Goal: Information Seeking & Learning: Learn about a topic

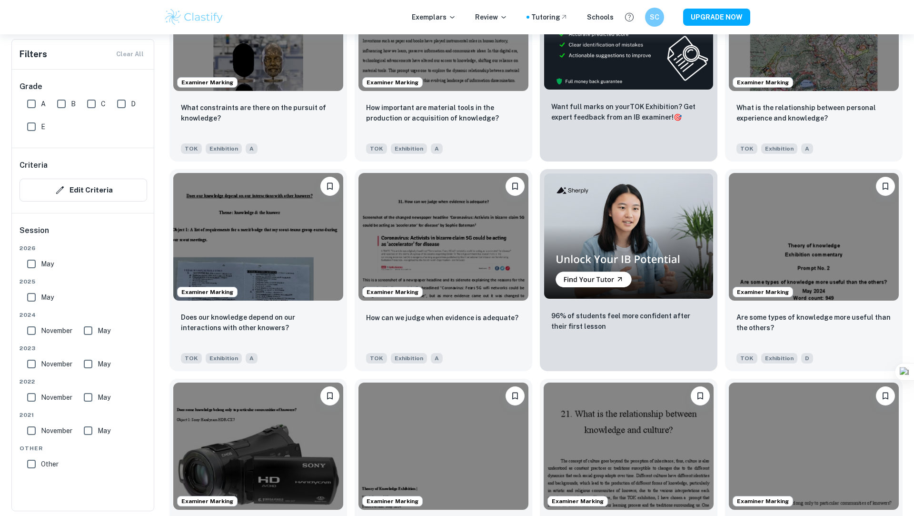
scroll to position [385, 0]
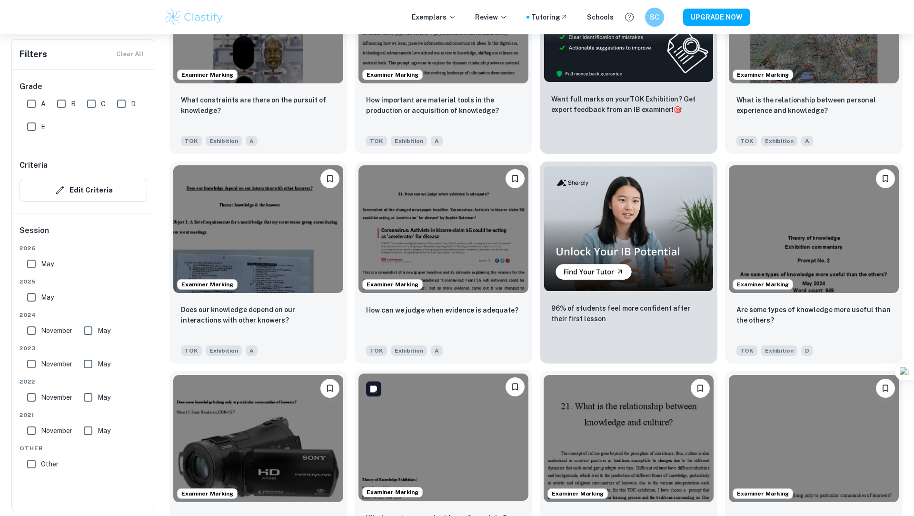
click at [449, 458] on img at bounding box center [444, 437] width 170 height 128
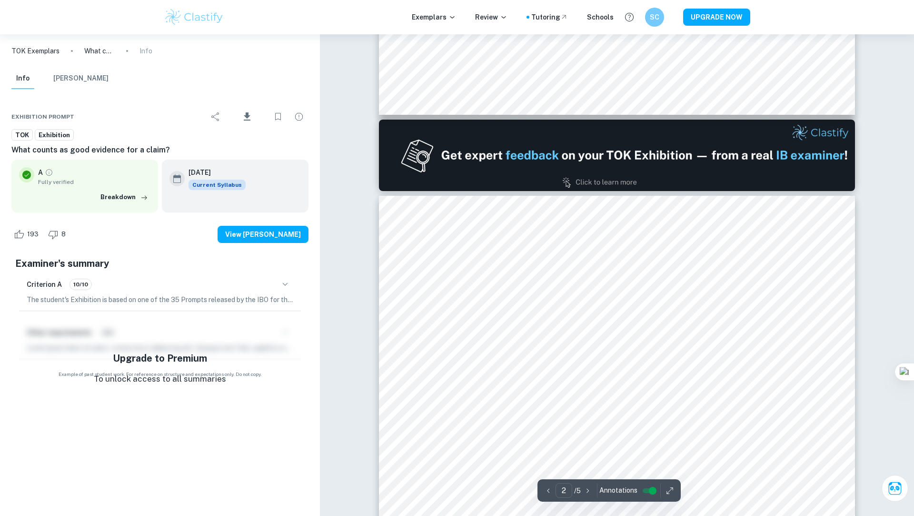
type input "1"
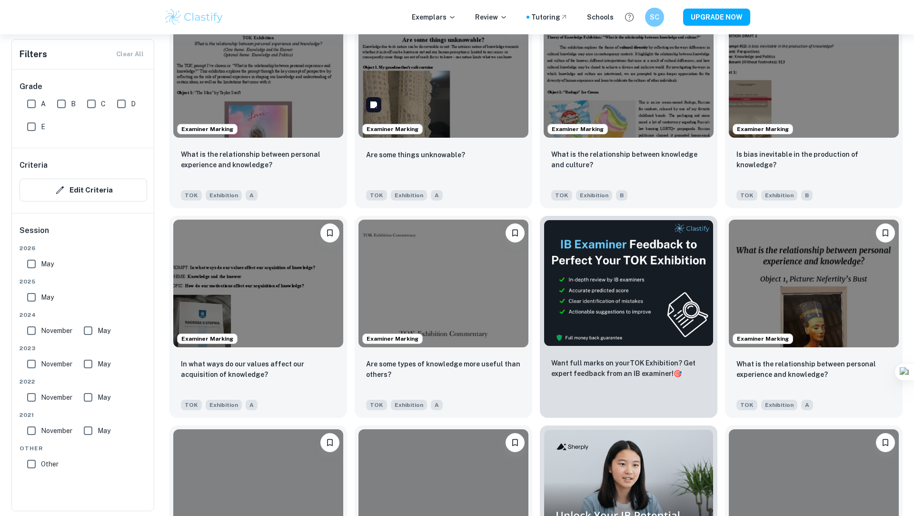
scroll to position [999, 0]
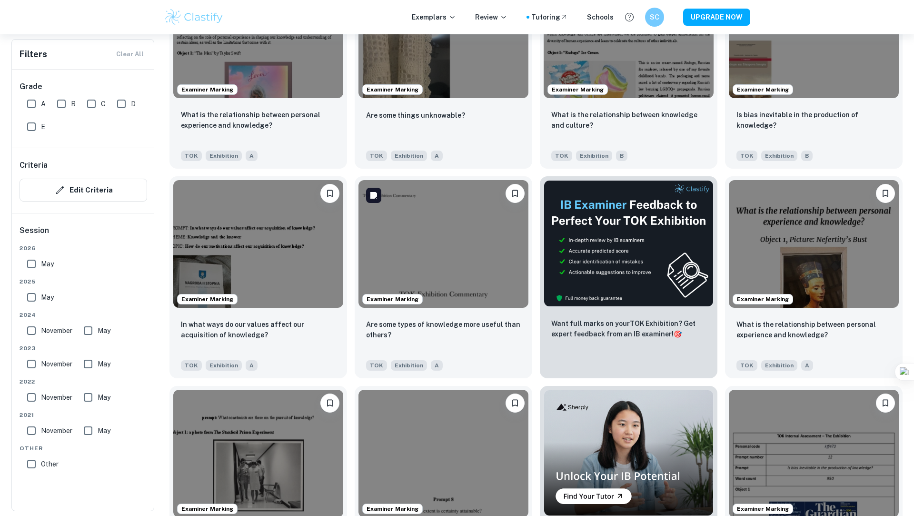
click at [370, 240] on img at bounding box center [444, 244] width 170 height 128
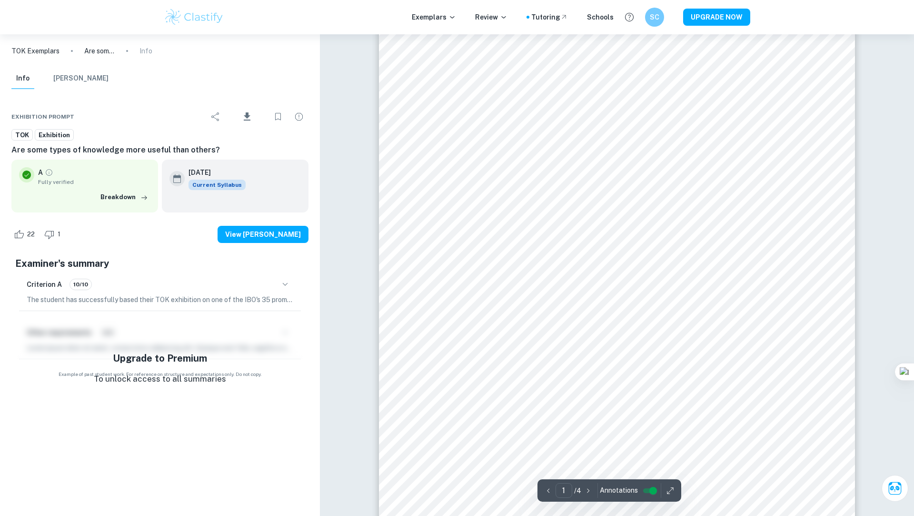
scroll to position [136, 0]
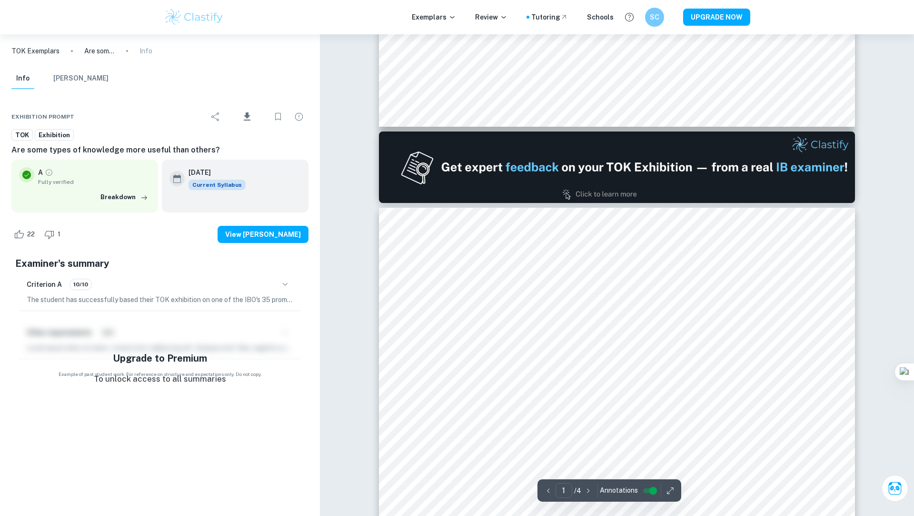
type input "2"
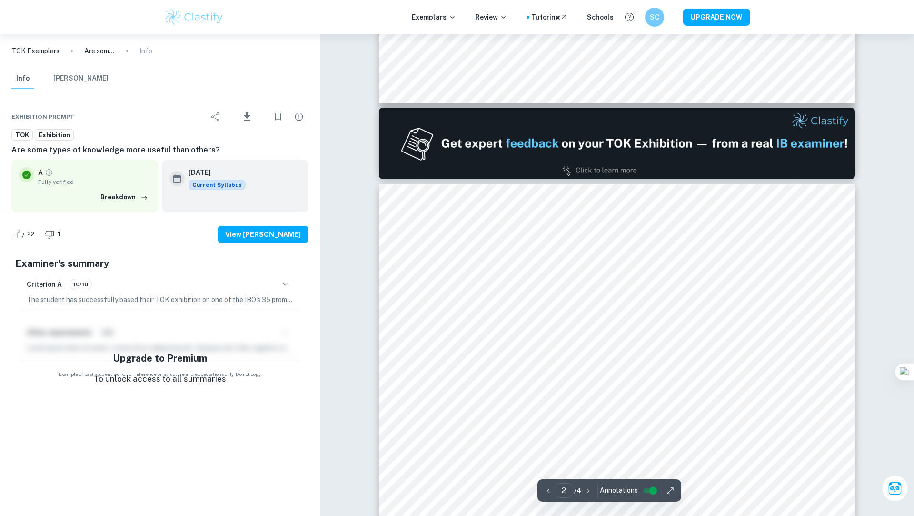
scroll to position [778, 0]
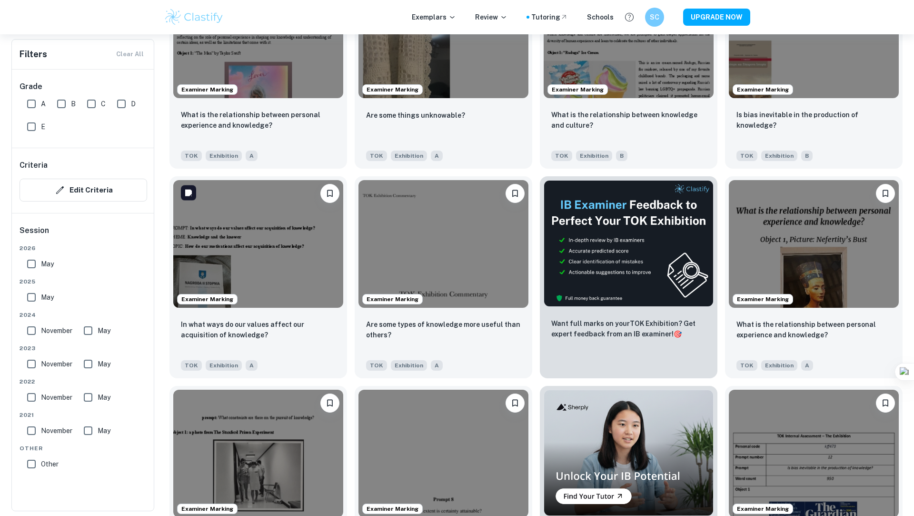
scroll to position [1027, 0]
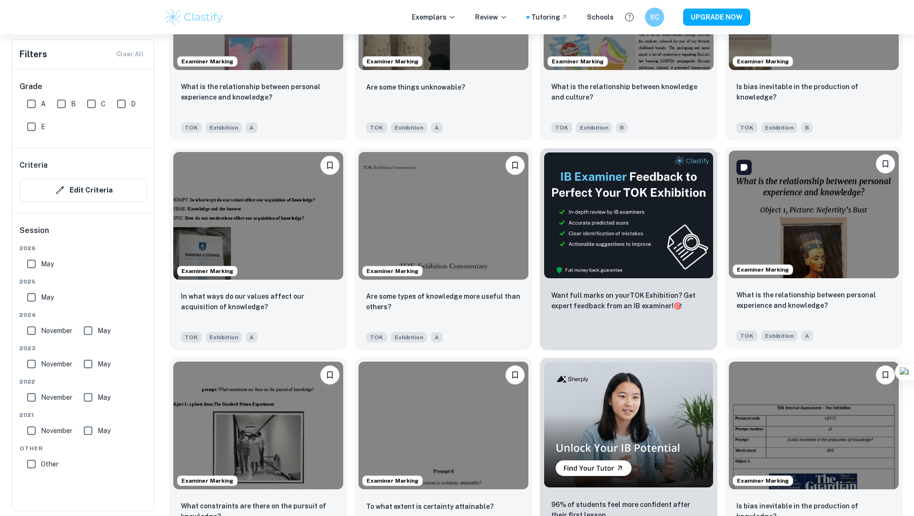
click at [798, 236] on img at bounding box center [814, 214] width 170 height 128
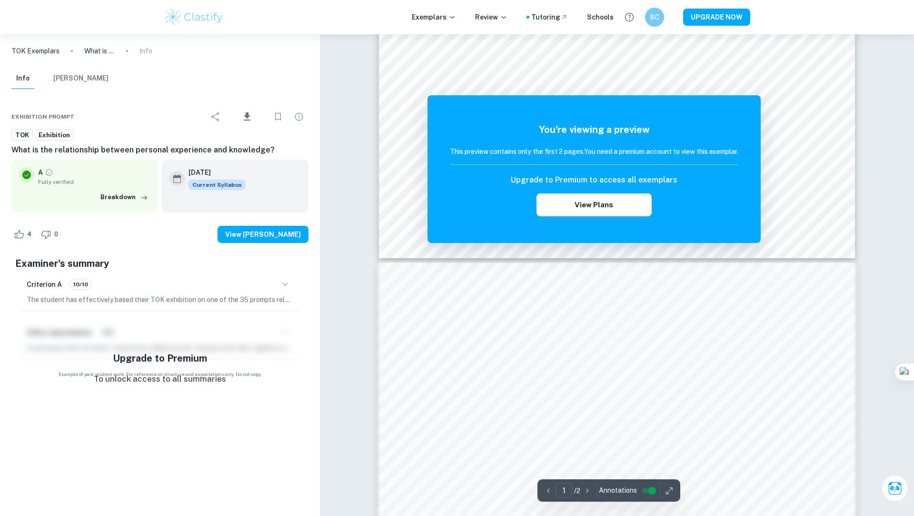
scroll to position [431, 0]
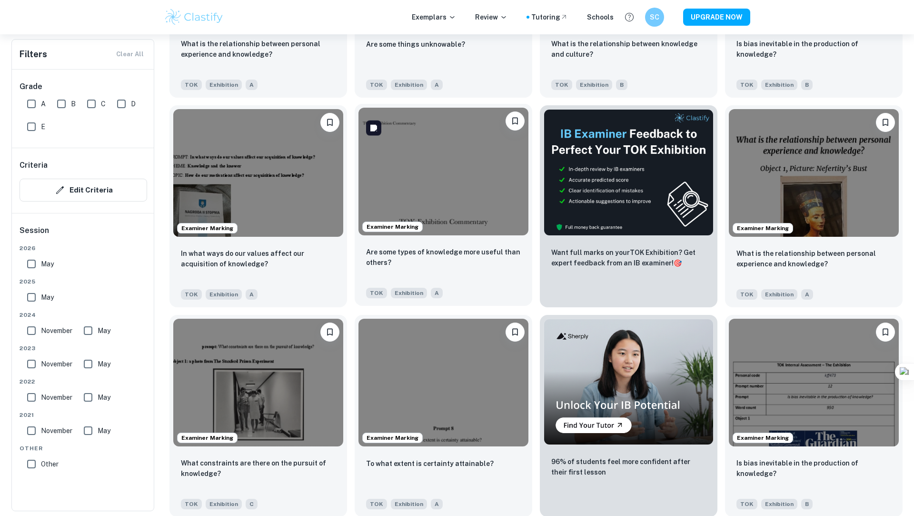
scroll to position [1071, 0]
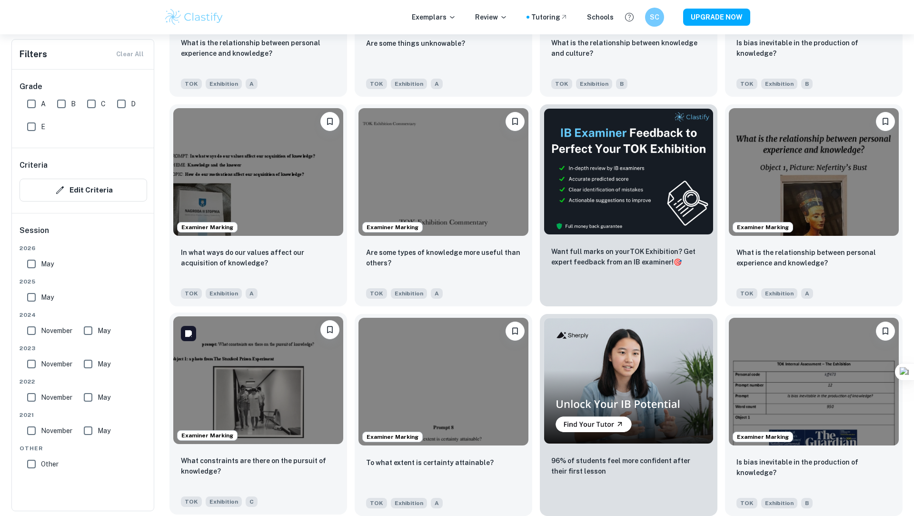
click at [297, 399] on img at bounding box center [258, 380] width 170 height 128
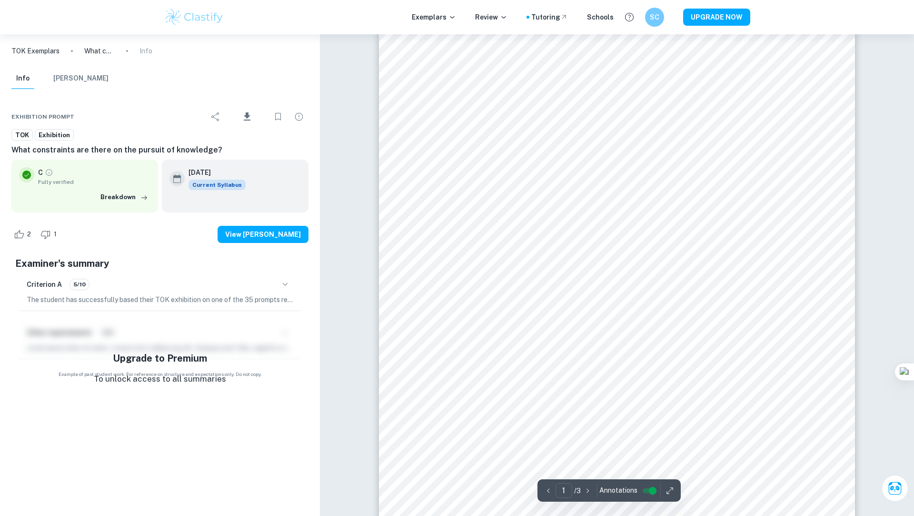
scroll to position [56, 0]
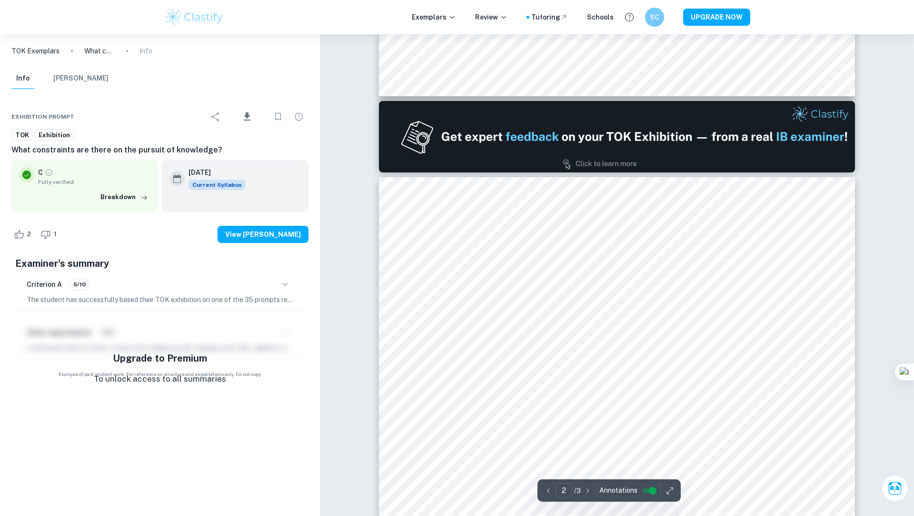
type input "1"
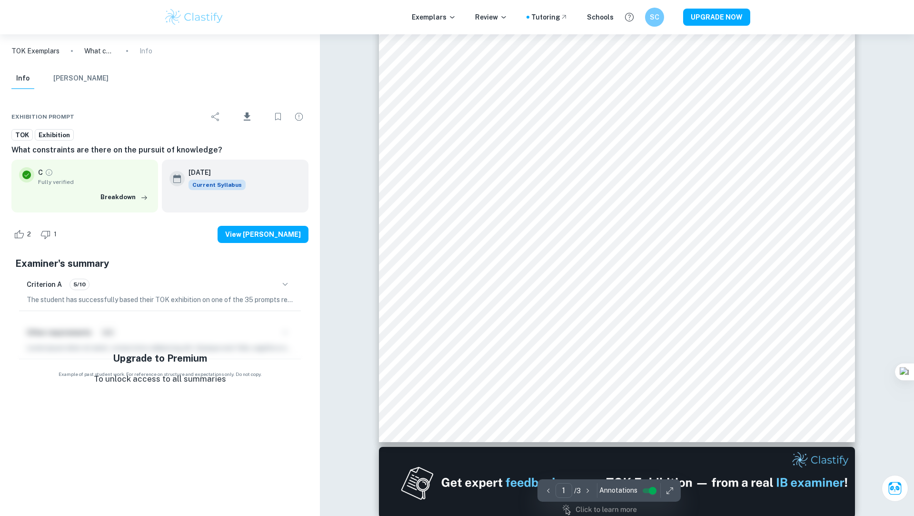
scroll to position [0, 0]
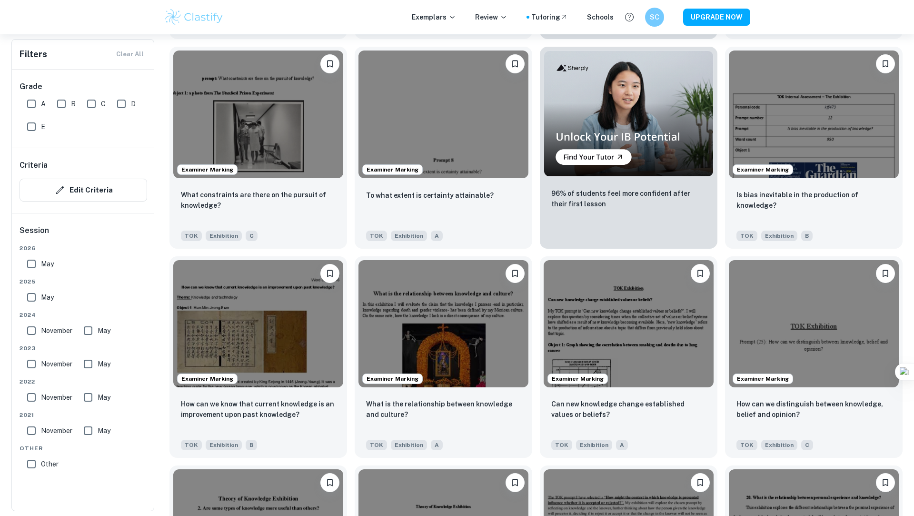
scroll to position [1663, 0]
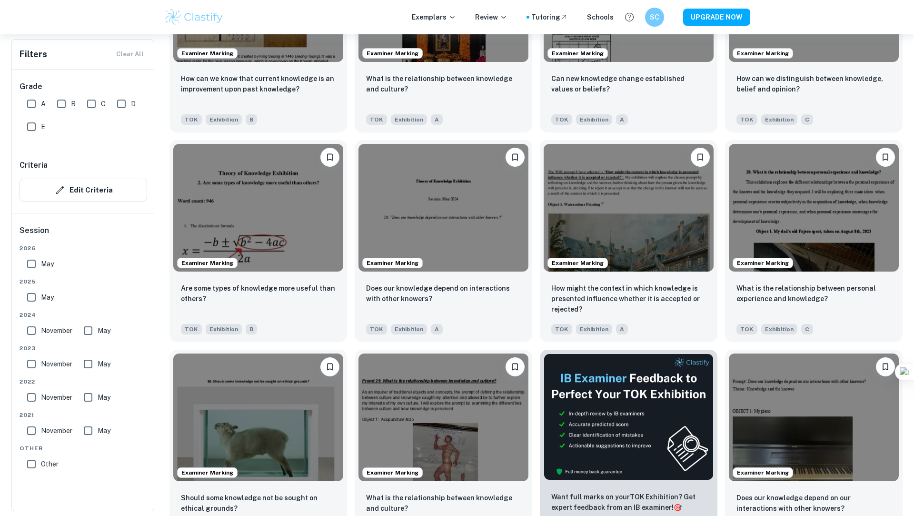
click at [431, 0] on div "Exemplars Review Tutoring Schools SC UPGRADE NOW" at bounding box center [457, 17] width 914 height 34
